Goal: Task Accomplishment & Management: Manage account settings

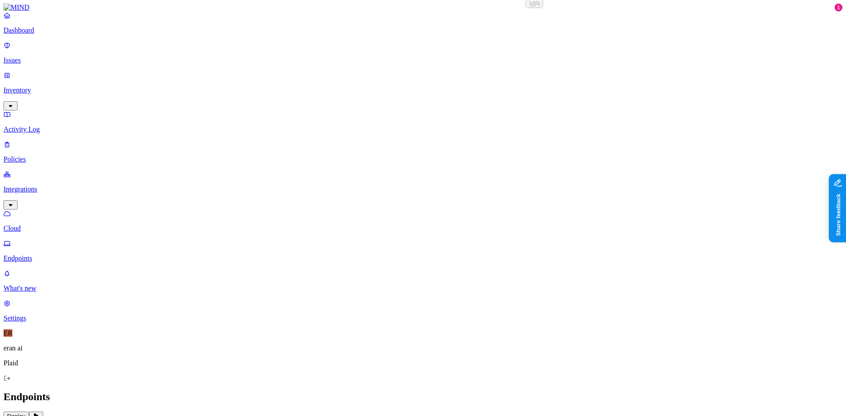
click at [39, 126] on p "Activity Log" at bounding box center [423, 130] width 839 height 8
type input "https://app.mind.io/activities"
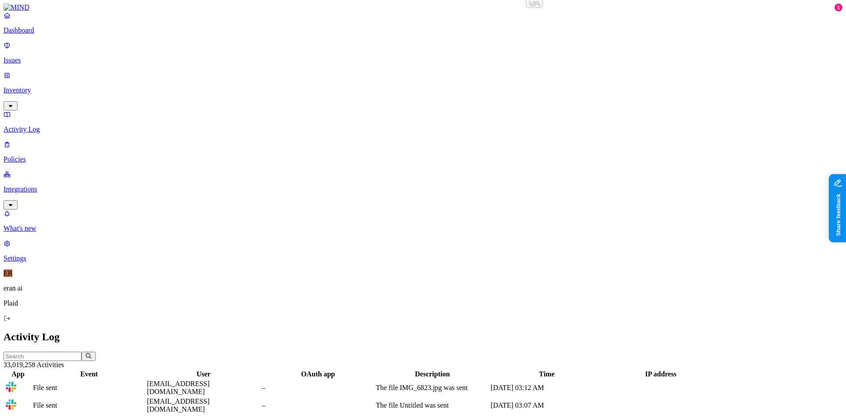
click at [331, 331] on h2 "Activity Log" at bounding box center [423, 337] width 839 height 12
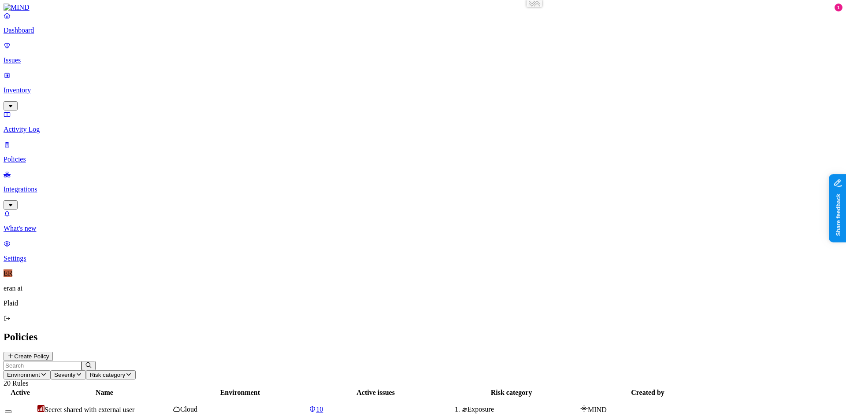
click at [50, 86] on p "Inventory" at bounding box center [423, 90] width 839 height 8
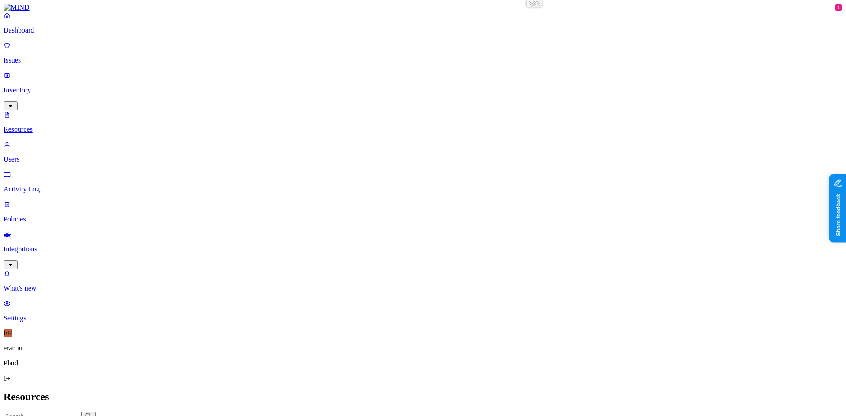
drag, startPoint x: 249, startPoint y: 48, endPoint x: 297, endPoint y: 48, distance: 48.5
drag, startPoint x: 297, startPoint y: 48, endPoint x: 282, endPoint y: 47, distance: 15.0
drag, startPoint x: 282, startPoint y: 47, endPoint x: 271, endPoint y: 47, distance: 11.0
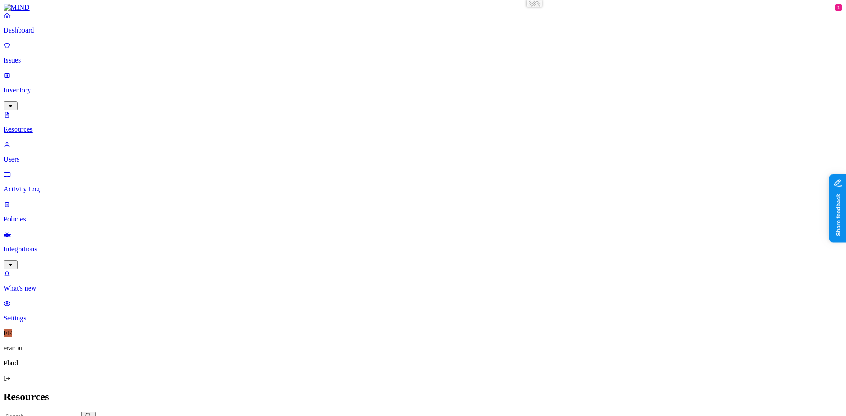
drag, startPoint x: 274, startPoint y: 47, endPoint x: 269, endPoint y: 47, distance: 5.3
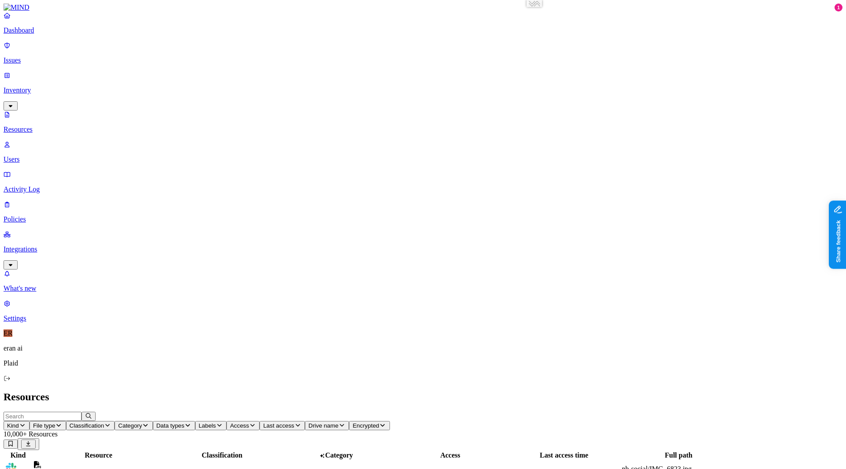
click at [33, 245] on p "Integrations" at bounding box center [423, 249] width 839 height 8
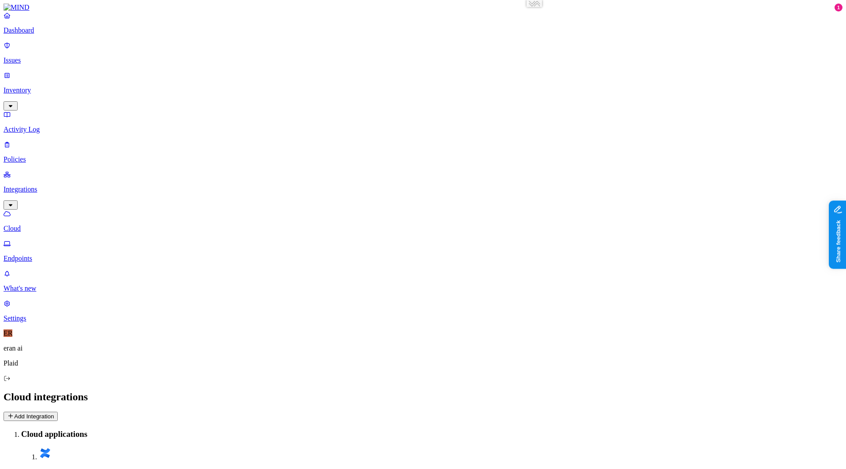
click at [47, 255] on p "Endpoints" at bounding box center [423, 259] width 839 height 8
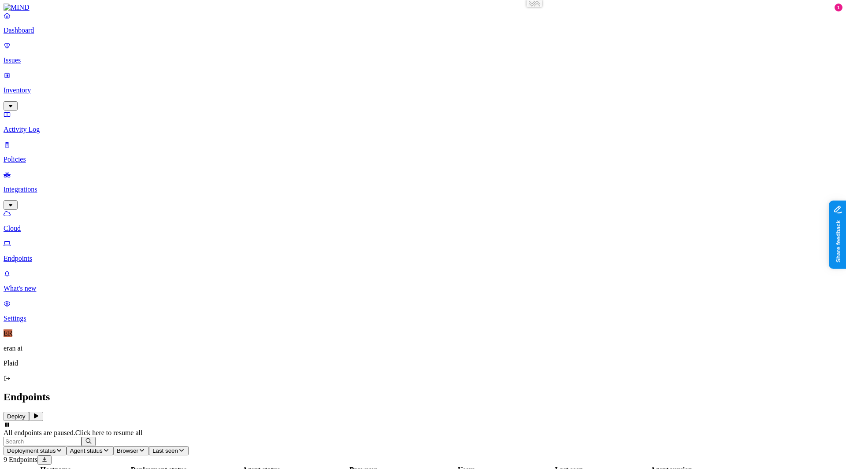
click at [29, 412] on button "Deploy" at bounding box center [17, 416] width 26 height 9
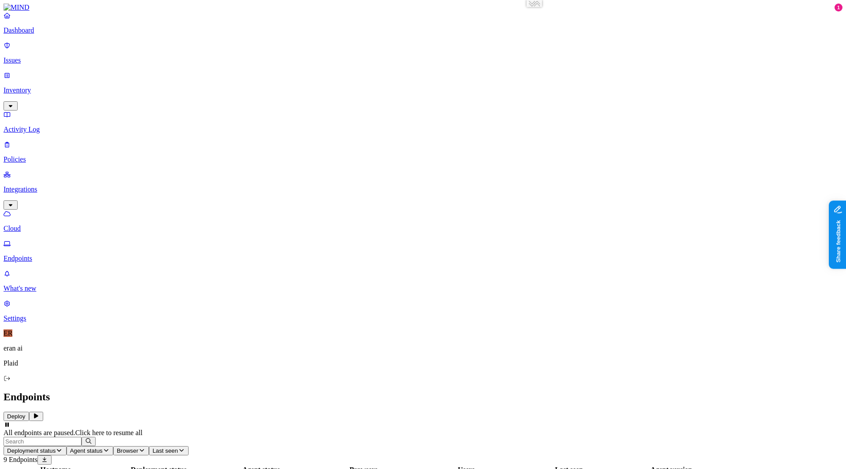
click at [374, 391] on h2 "Endpoints" at bounding box center [423, 397] width 839 height 12
click at [19, 236] on nav "Dashboard Issues Inventory Activity Log Policies Integrations Cloud Endpoints W…" at bounding box center [423, 166] width 839 height 311
click at [47, 34] on p "Dashboard" at bounding box center [423, 30] width 839 height 8
type input "https://app.mind.io/dashboard"
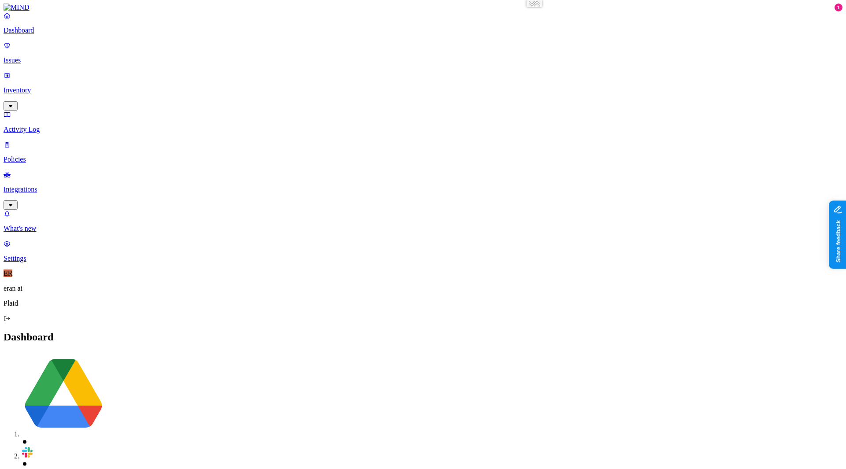
click at [78, 263] on nav "Dashboard Issues Inventory Activity Log Policies Integrations What's new 1 Sett…" at bounding box center [423, 136] width 839 height 251
click at [53, 56] on p "Issues" at bounding box center [423, 60] width 839 height 8
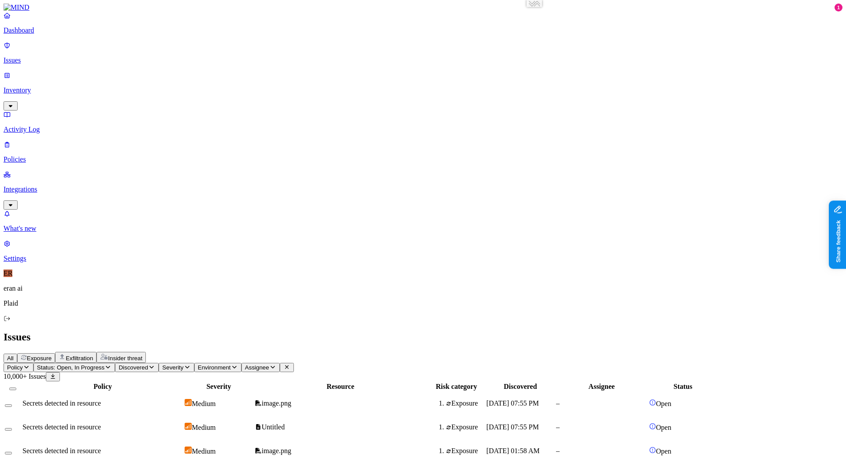
click at [142, 355] on span "Insider threat" at bounding box center [125, 358] width 34 height 7
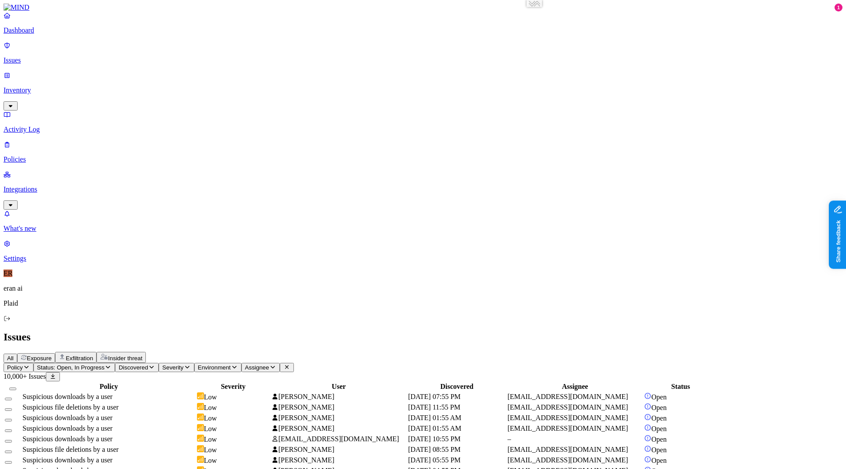
click at [196, 392] on td "Suspicious downloads by a user" at bounding box center [109, 397] width 174 height 10
click at [399, 416] on span "bmeier@lmsigns.com" at bounding box center [338, 438] width 121 height 7
click at [334, 416] on span "Lisa Marie Meier" at bounding box center [306, 449] width 56 height 7
click at [396, 416] on span "bmeier@lmsigns.com" at bounding box center [338, 438] width 121 height 7
drag, startPoint x: 601, startPoint y: 256, endPoint x: 630, endPoint y: 254, distance: 28.8
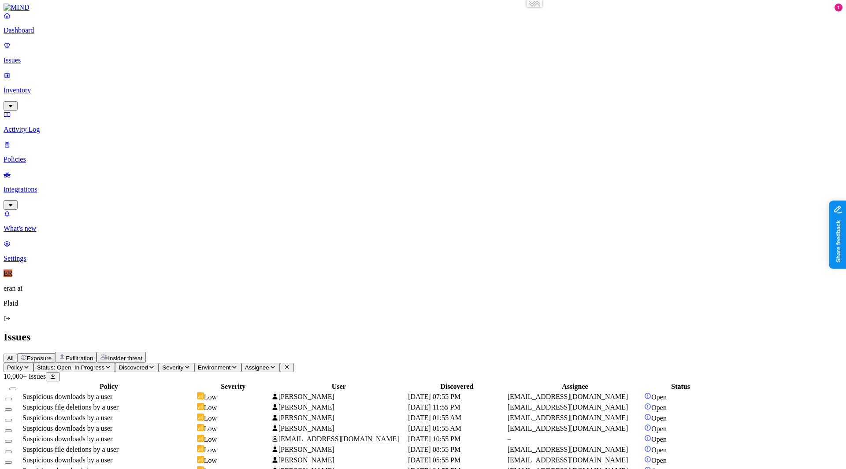
drag, startPoint x: 631, startPoint y: 76, endPoint x: 611, endPoint y: 75, distance: 20.7
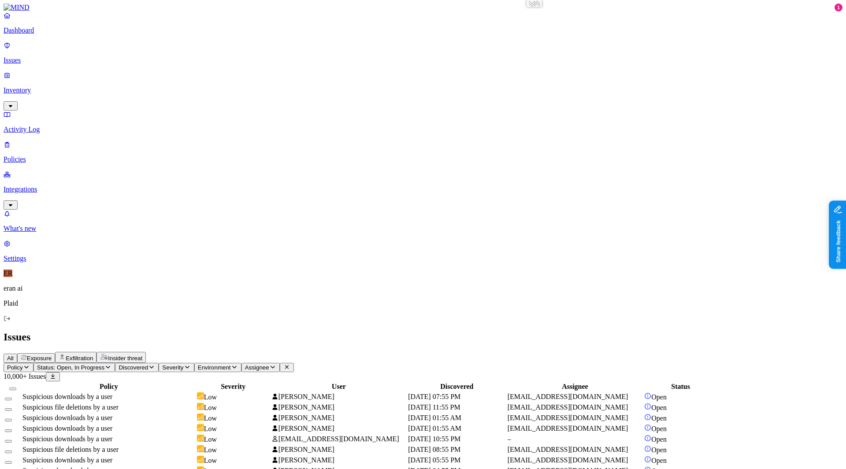
click at [334, 416] on span "Lisa Marie Meier" at bounding box center [306, 449] width 56 height 7
type input "https://app.mind.io/issues?status=1&status=4&risk_category=2&dt=users&d=ea61e8f…"
click at [93, 355] on span "Exfiltration" at bounding box center [79, 358] width 27 height 7
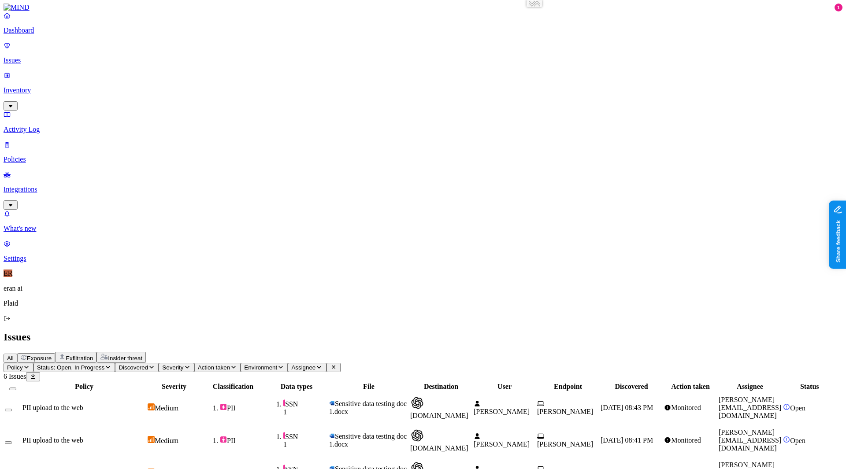
click at [146, 404] on div "PII upload to the web" at bounding box center [83, 408] width 123 height 8
click at [52, 355] on span "Exposure" at bounding box center [39, 358] width 25 height 7
type input "https://app.mind.io/issues?status=1&status=4&risk_category=1"
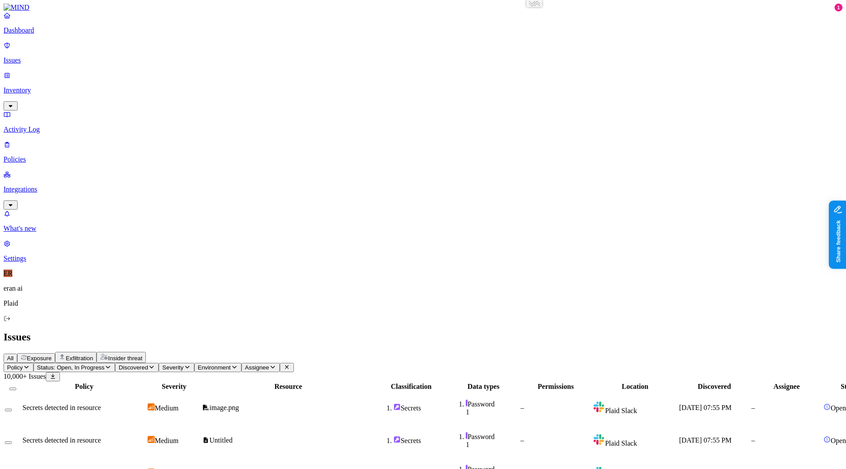
drag, startPoint x: 531, startPoint y: 70, endPoint x: 572, endPoint y: 71, distance: 41.0
click at [559, 391] on div at bounding box center [524, 391] width 70 height 0
drag, startPoint x: 572, startPoint y: 70, endPoint x: 584, endPoint y: 70, distance: 11.9
click at [528, 391] on div at bounding box center [492, 391] width 70 height 0
drag, startPoint x: 584, startPoint y: 70, endPoint x: 560, endPoint y: 70, distance: 24.2
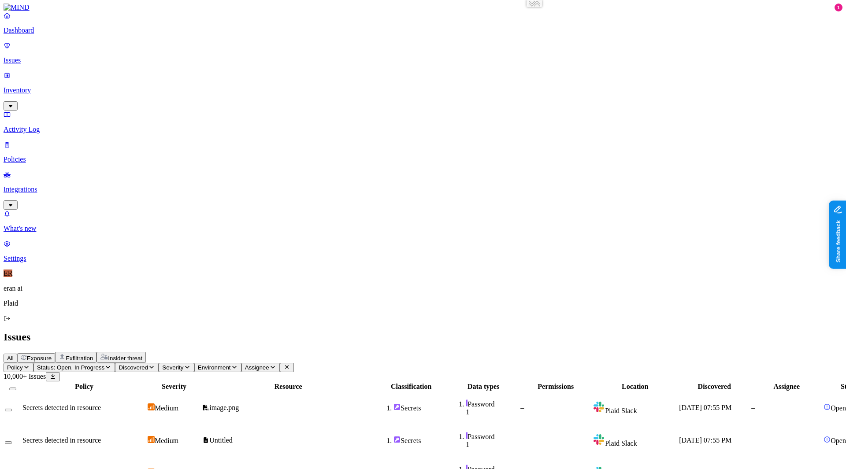
click at [494, 391] on div at bounding box center [459, 391] width 70 height 0
drag, startPoint x: 557, startPoint y: 70, endPoint x: 604, endPoint y: 69, distance: 47.6
click at [554, 391] on div at bounding box center [518, 391] width 70 height 0
drag, startPoint x: 603, startPoint y: 69, endPoint x: 667, endPoint y: 68, distance: 64.8
click at [582, 391] on div at bounding box center [546, 391] width 70 height 0
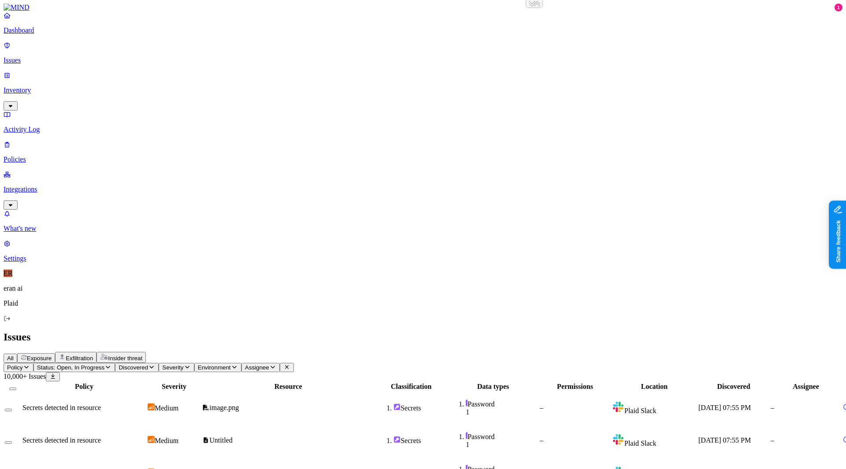
drag, startPoint x: 667, startPoint y: 68, endPoint x: 734, endPoint y: 70, distance: 67.0
click at [565, 391] on div at bounding box center [520, 391] width 90 height 0
drag, startPoint x: 680, startPoint y: 72, endPoint x: 708, endPoint y: 74, distance: 27.8
click at [551, 391] on div at bounding box center [499, 391] width 102 height 0
drag, startPoint x: 681, startPoint y: 70, endPoint x: 727, endPoint y: 72, distance: 46.3
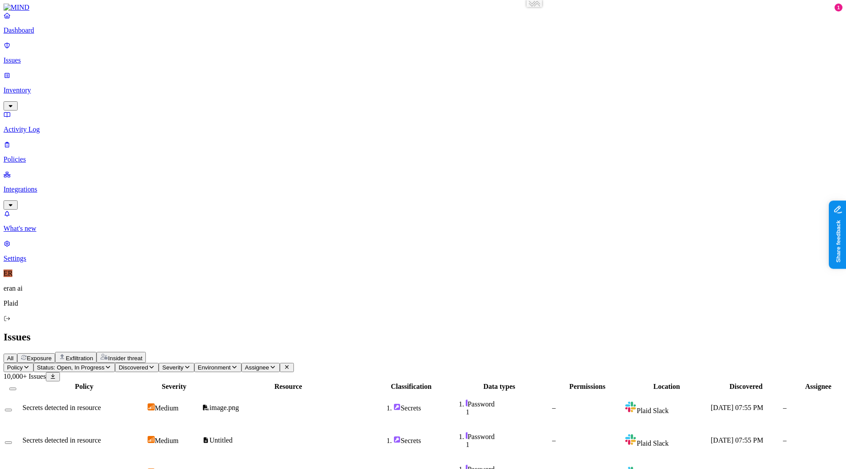
click at [583, 391] on div at bounding box center [532, 391] width 102 height 0
drag, startPoint x: 389, startPoint y: 73, endPoint x: 331, endPoint y: 69, distance: 58.3
click at [331, 382] on th "Resource" at bounding box center [288, 386] width 173 height 9
click at [36, 56] on p "Issues" at bounding box center [423, 60] width 839 height 8
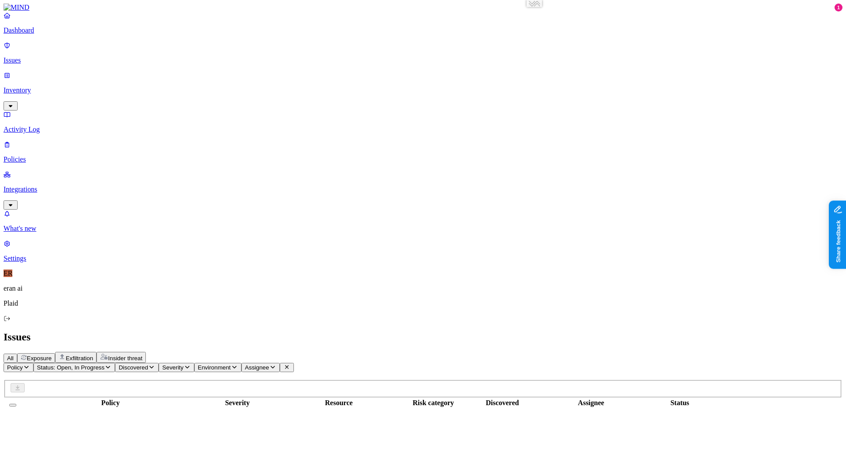
click at [142, 355] on span "Insider threat" at bounding box center [125, 358] width 34 height 7
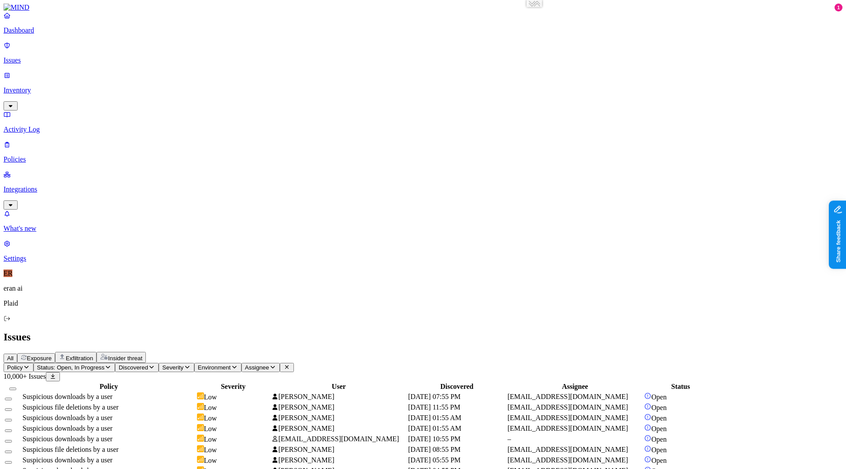
click at [96, 352] on button "Exfiltration" at bounding box center [75, 357] width 41 height 11
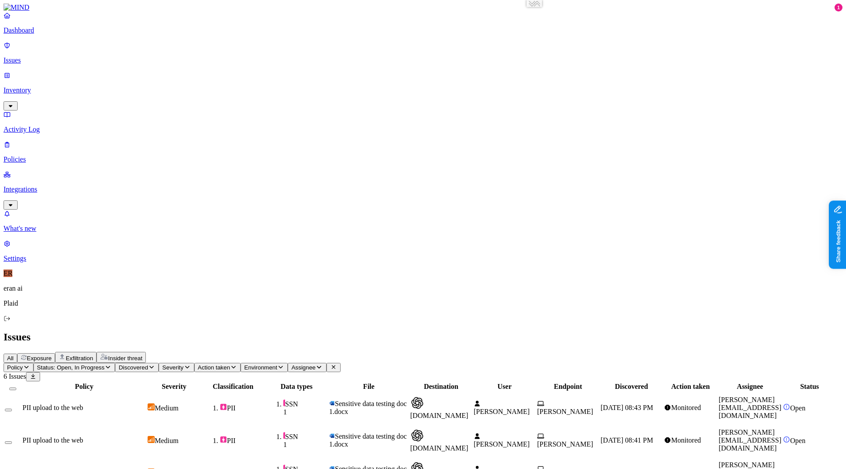
click at [53, 126] on p "Activity Log" at bounding box center [423, 130] width 839 height 8
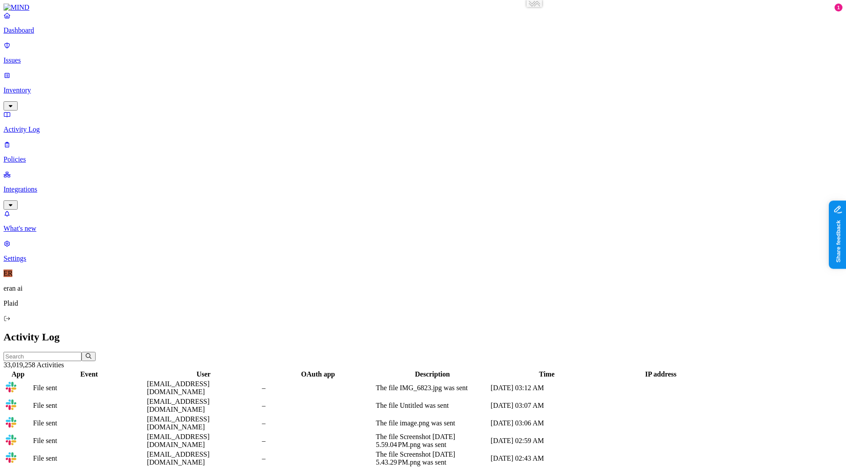
click at [145, 384] on div "File sent" at bounding box center [89, 388] width 112 height 8
type input "https://app.mind.io/activities?dt=activities&d=82ab924f-9081-4437-ba0e-c294eea8…"
click at [43, 185] on p "Integrations" at bounding box center [423, 189] width 839 height 8
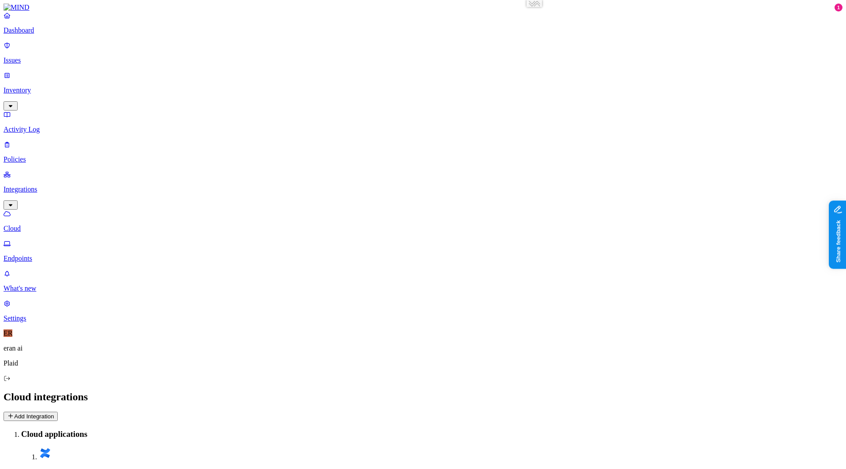
click at [58, 412] on button "Add Integration" at bounding box center [31, 416] width 54 height 9
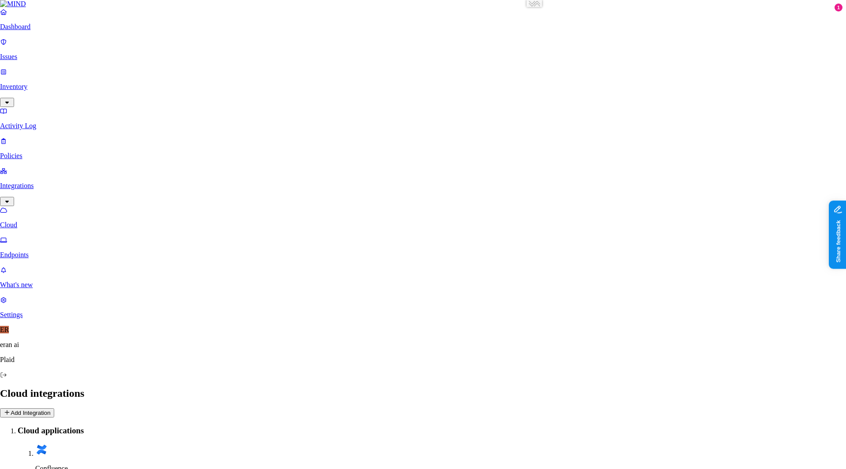
type input "https://app.mind.io/integrations/cloud/new/custom_secret"
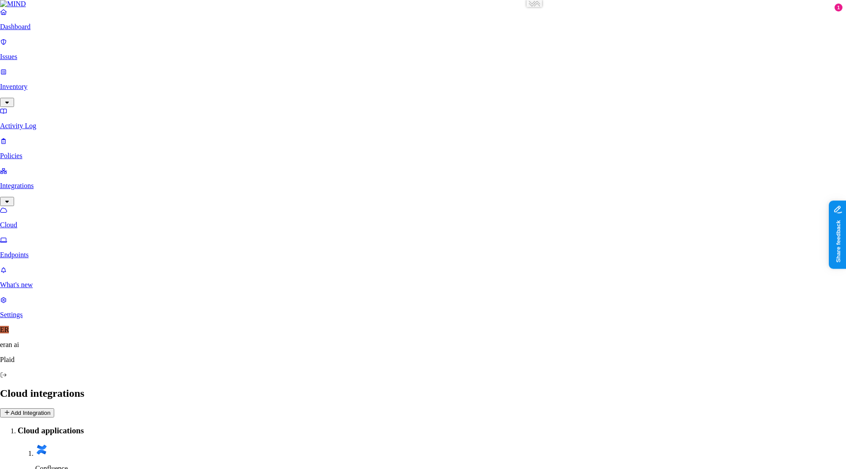
type input "https://app.mind.io/integrations/cloud/new/slack"
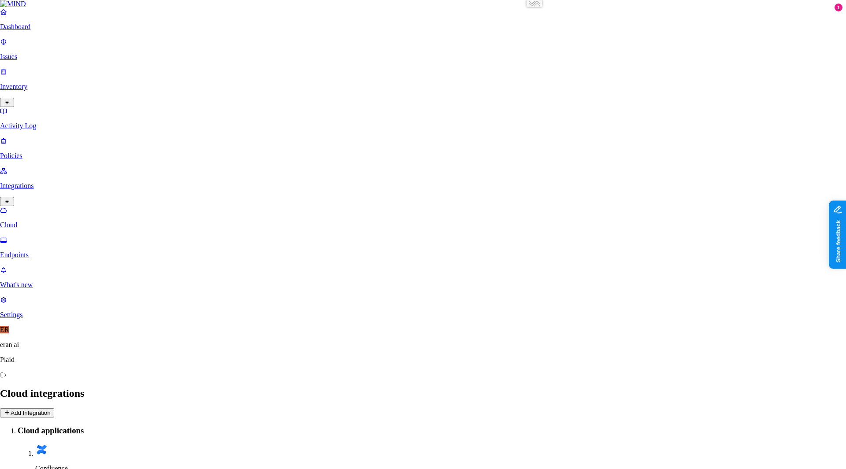
type input "https://app.mind.io/integrations/cloud/new/office_365"
type input "https://app.mind.io/integrations/cloud/library"
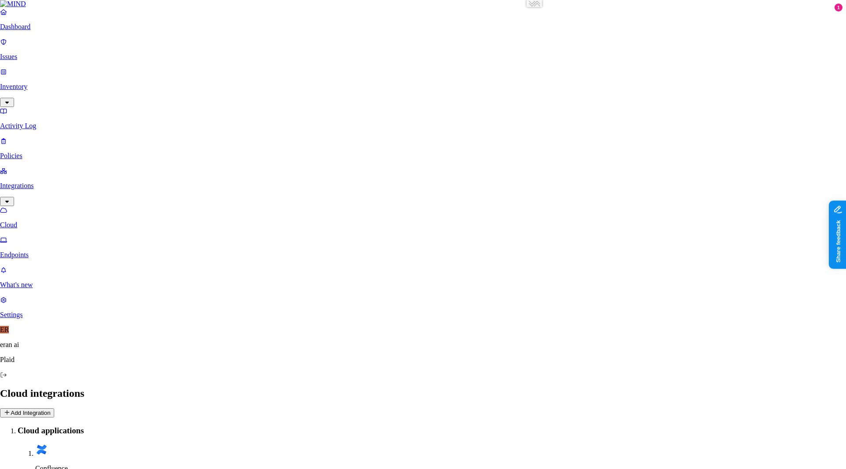
type input "https://app.mind.io/integrations/cloud/new/github"
type input "https://app.mind.io/integrations/cloud/new/google_workspace"
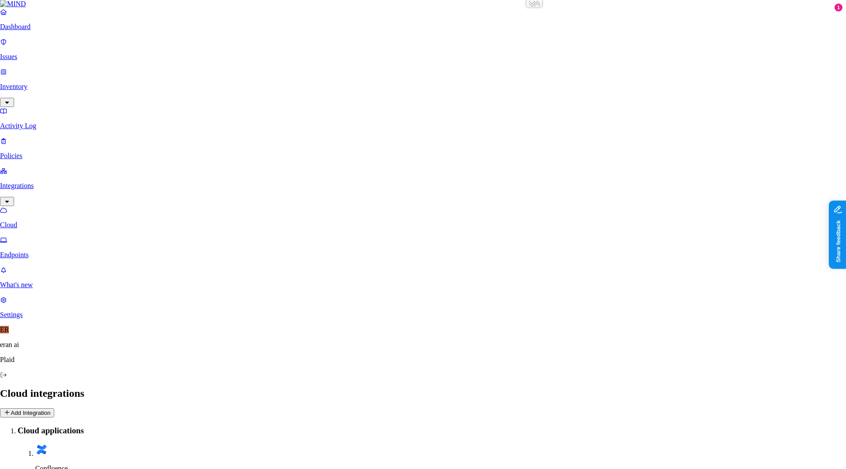
type input "https://app.mind.io/integrations/cloud/new/jira"
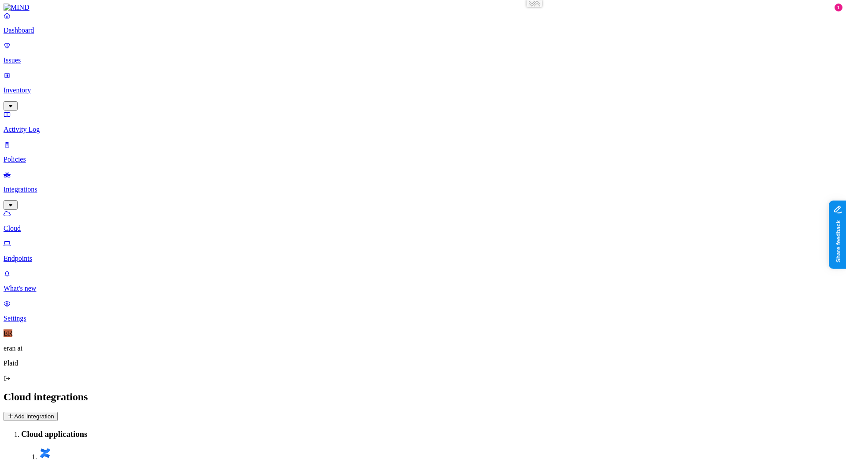
click at [34, 322] on p "Settings" at bounding box center [423, 319] width 839 height 8
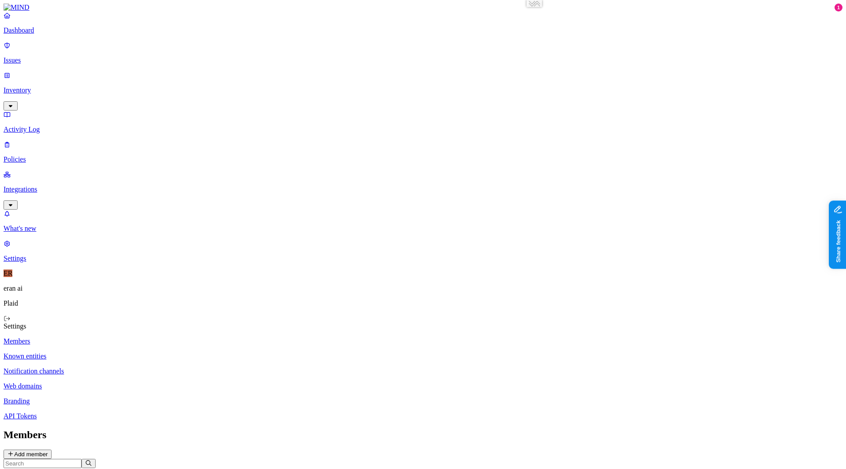
click at [139, 412] on p "API Tokens" at bounding box center [423, 416] width 839 height 8
click at [130, 397] on p "Branding" at bounding box center [423, 401] width 839 height 8
click at [139, 382] on p "Web domains" at bounding box center [423, 386] width 839 height 8
type input "https://app.mind.io/settings/web-domains"
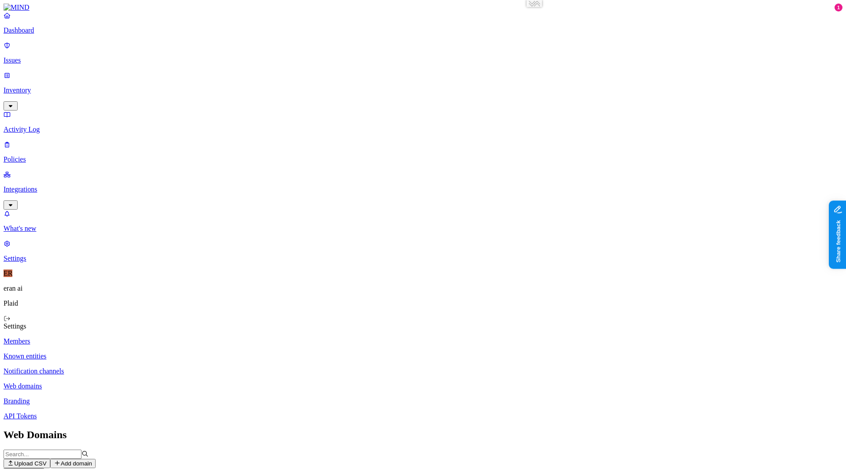
click at [115, 397] on p "Branding" at bounding box center [423, 401] width 839 height 8
click at [122, 367] on p "Notification channels" at bounding box center [423, 371] width 839 height 8
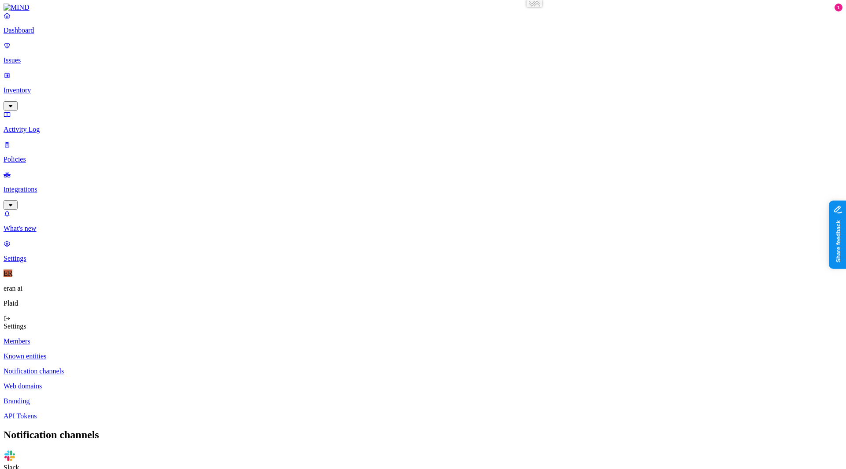
drag, startPoint x: 600, startPoint y: 124, endPoint x: 613, endPoint y: 126, distance: 13.7
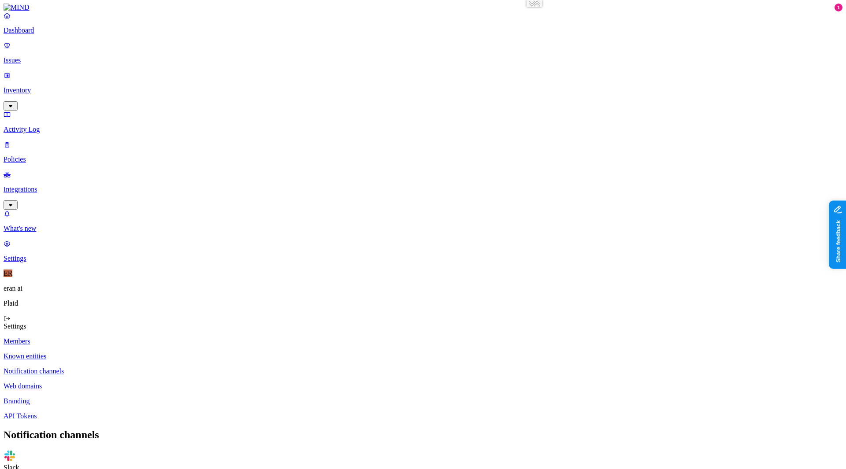
click at [111, 352] on p "Known entities" at bounding box center [423, 356] width 839 height 8
click at [138, 367] on p "Notification channels" at bounding box center [423, 371] width 839 height 8
click at [138, 337] on link "Members" at bounding box center [423, 341] width 839 height 8
click at [26, 293] on p "eran ai" at bounding box center [423, 289] width 839 height 8
click at [10, 277] on span "ER" at bounding box center [8, 273] width 9 height 7
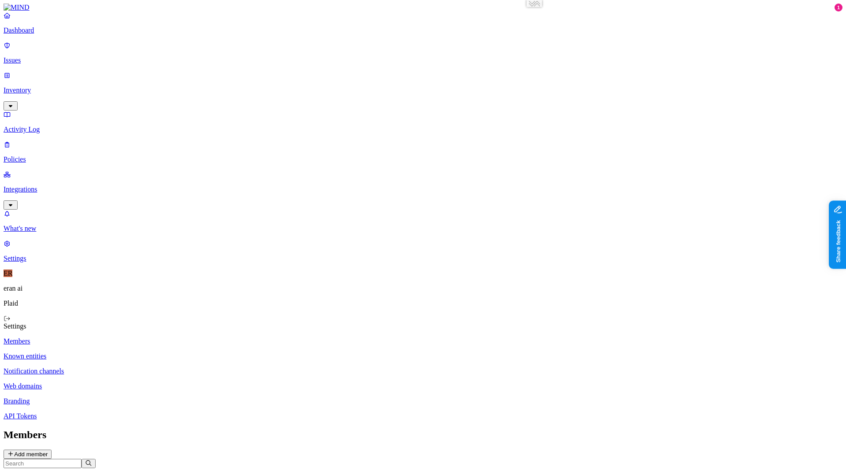
click at [10, 11] on img at bounding box center [17, 8] width 26 height 8
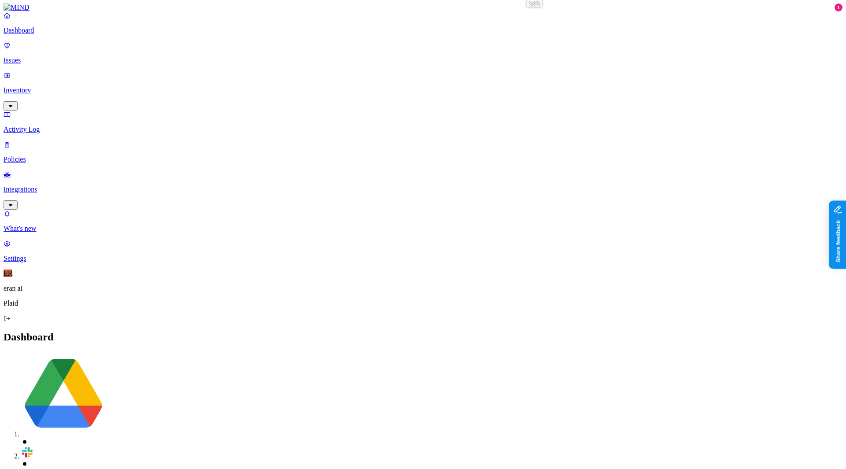
click at [33, 416] on img at bounding box center [27, 474] width 12 height 12
click at [31, 185] on p "Integrations" at bounding box center [423, 189] width 839 height 8
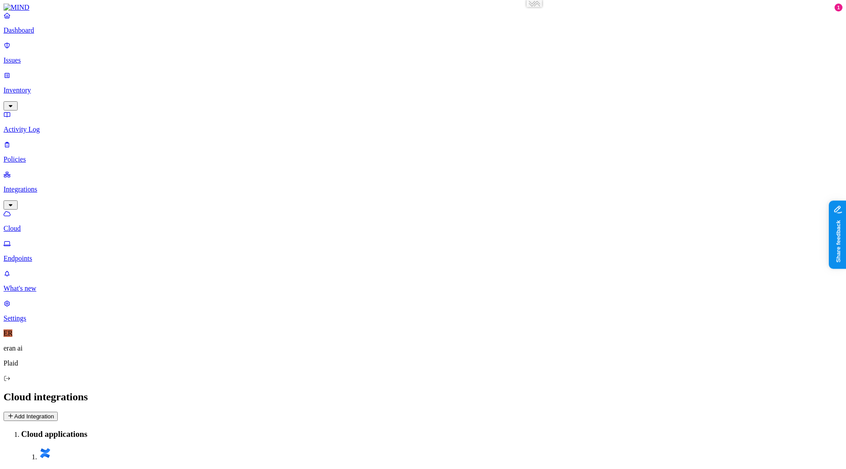
click at [44, 255] on p "Endpoints" at bounding box center [423, 259] width 839 height 8
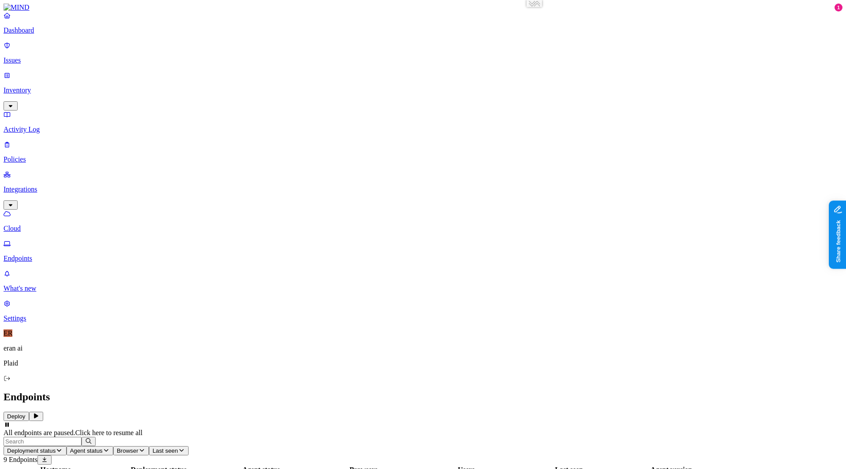
click at [29, 412] on button "Deploy" at bounding box center [17, 416] width 26 height 9
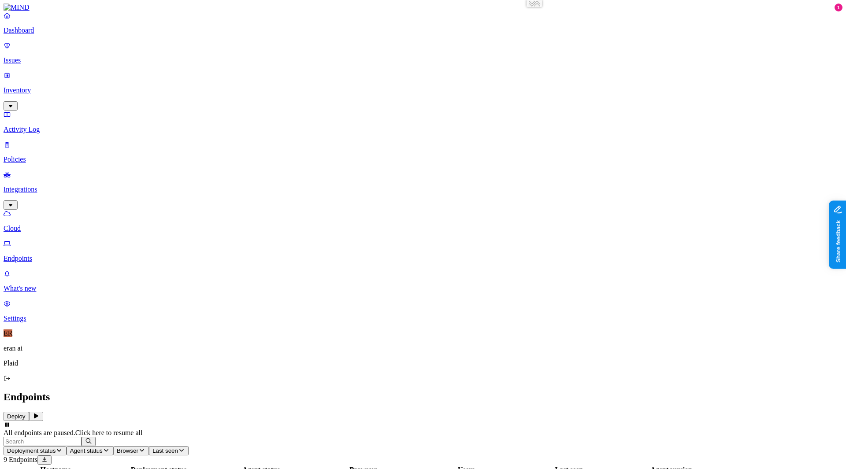
click at [57, 34] on p "Dashboard" at bounding box center [423, 30] width 839 height 8
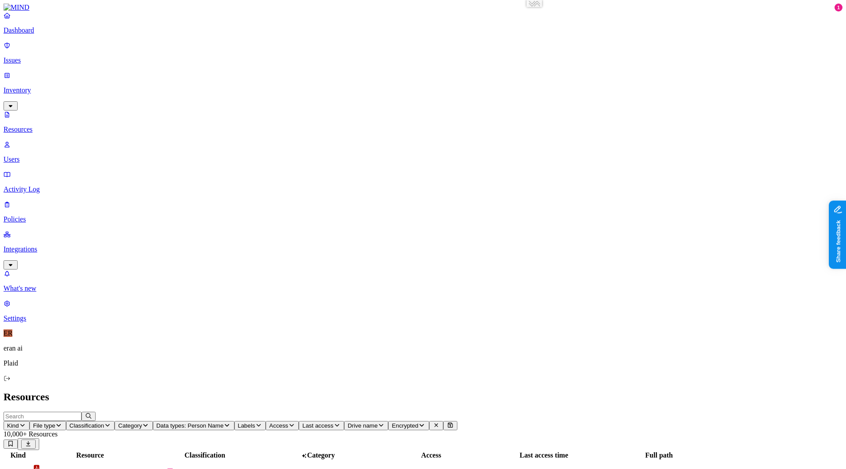
click at [22, 11] on img at bounding box center [17, 8] width 26 height 8
type input "https://app.mind.io/dashboard"
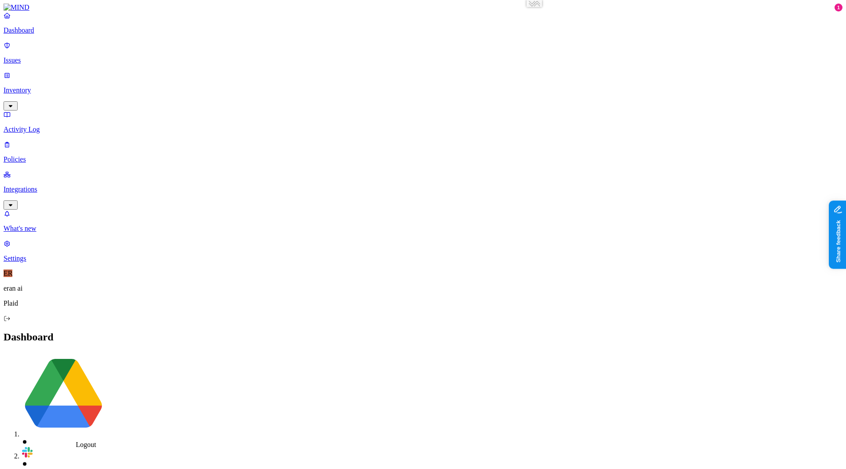
click at [11, 322] on icon at bounding box center [7, 319] width 7 height 6
